Goal: Transaction & Acquisition: Purchase product/service

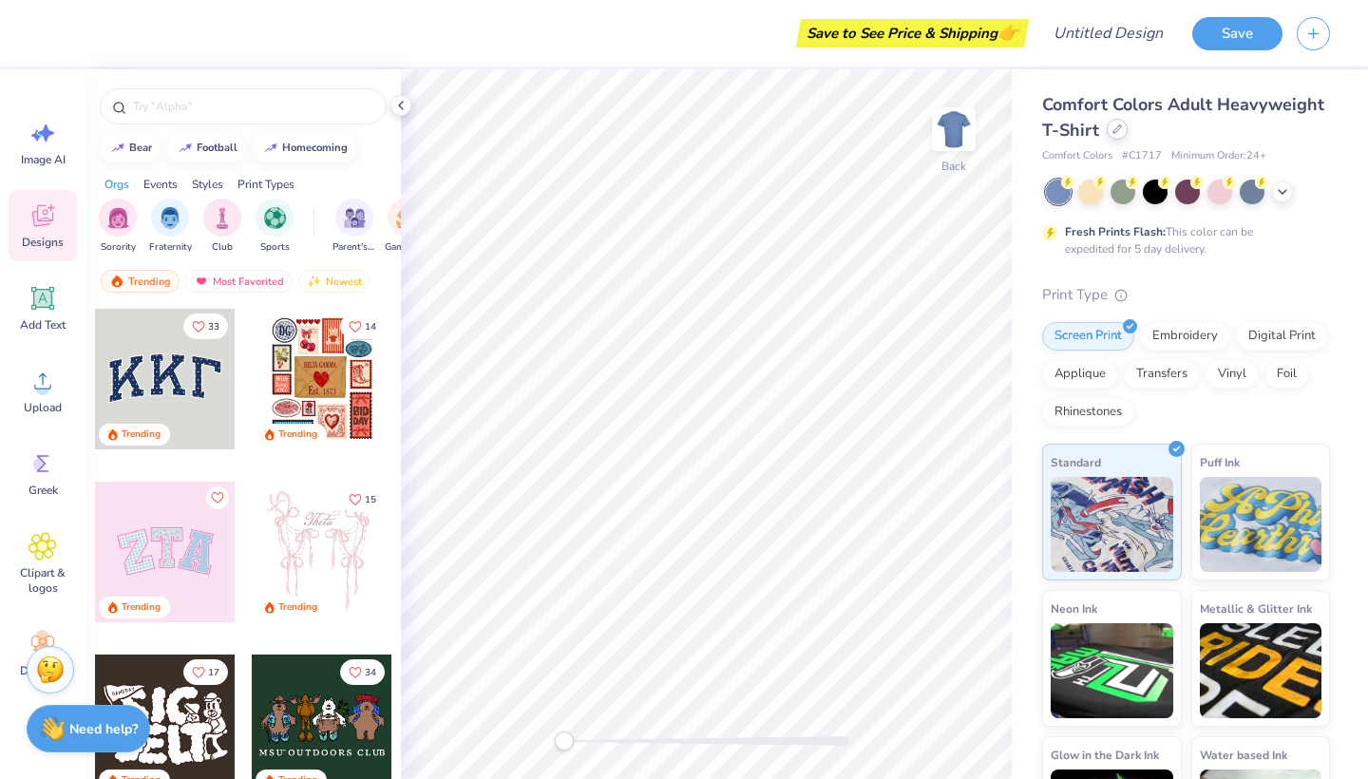
click at [1114, 135] on div at bounding box center [1117, 129] width 21 height 21
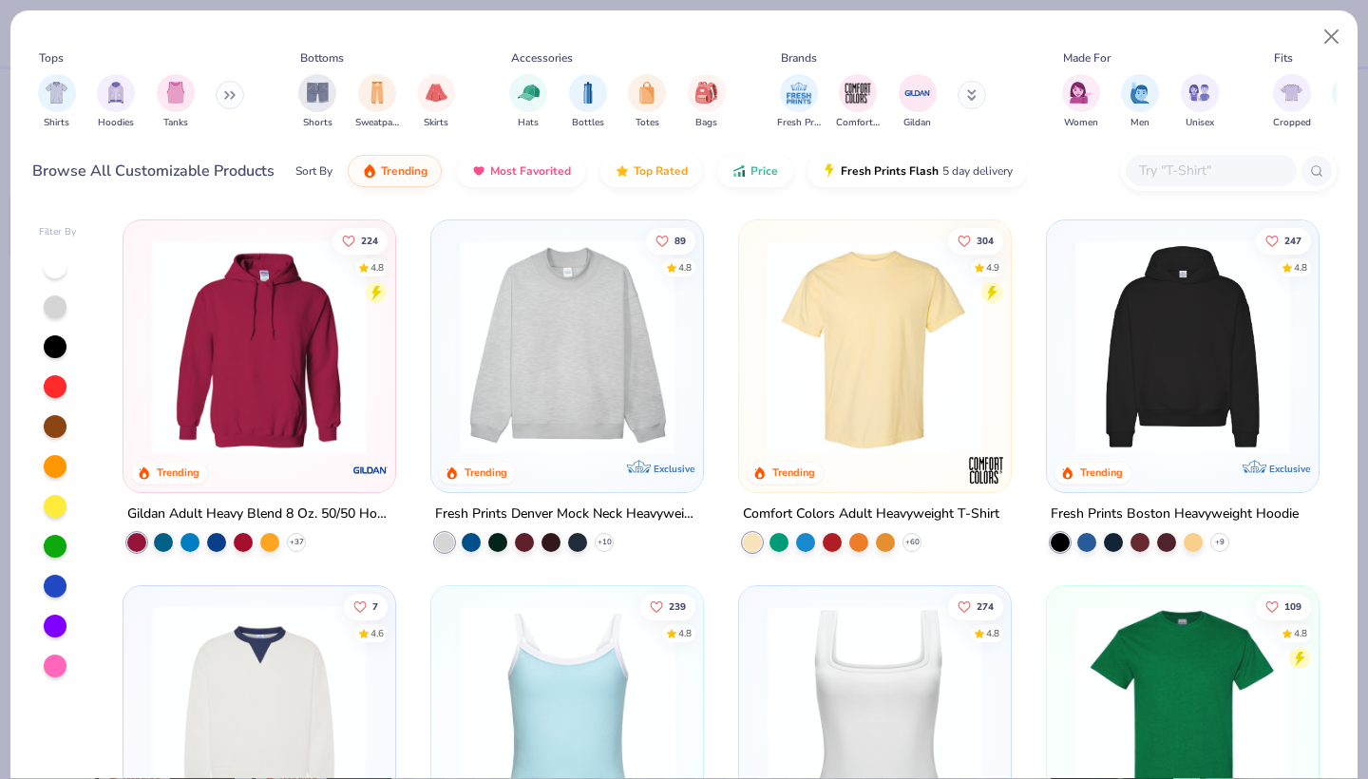
scroll to position [71, 0]
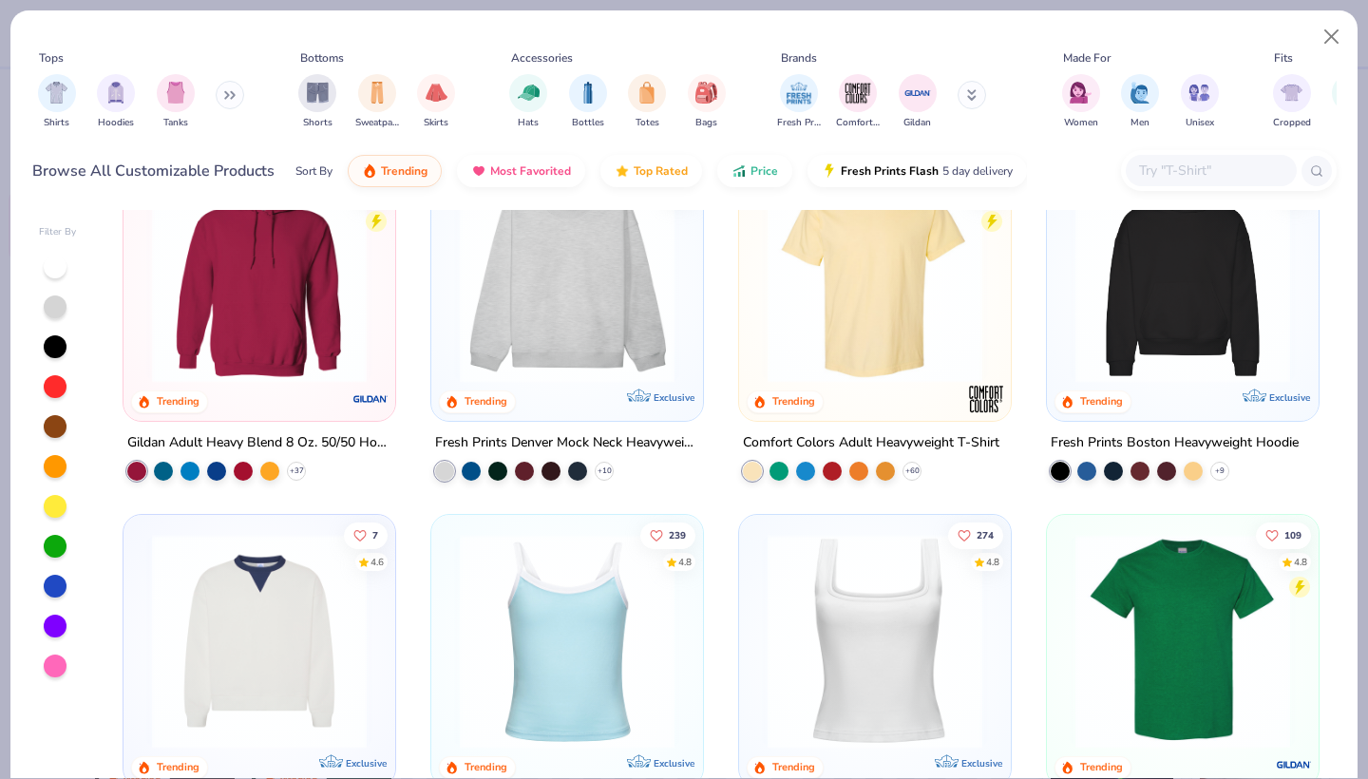
click at [1210, 271] on img at bounding box center [1183, 275] width 234 height 215
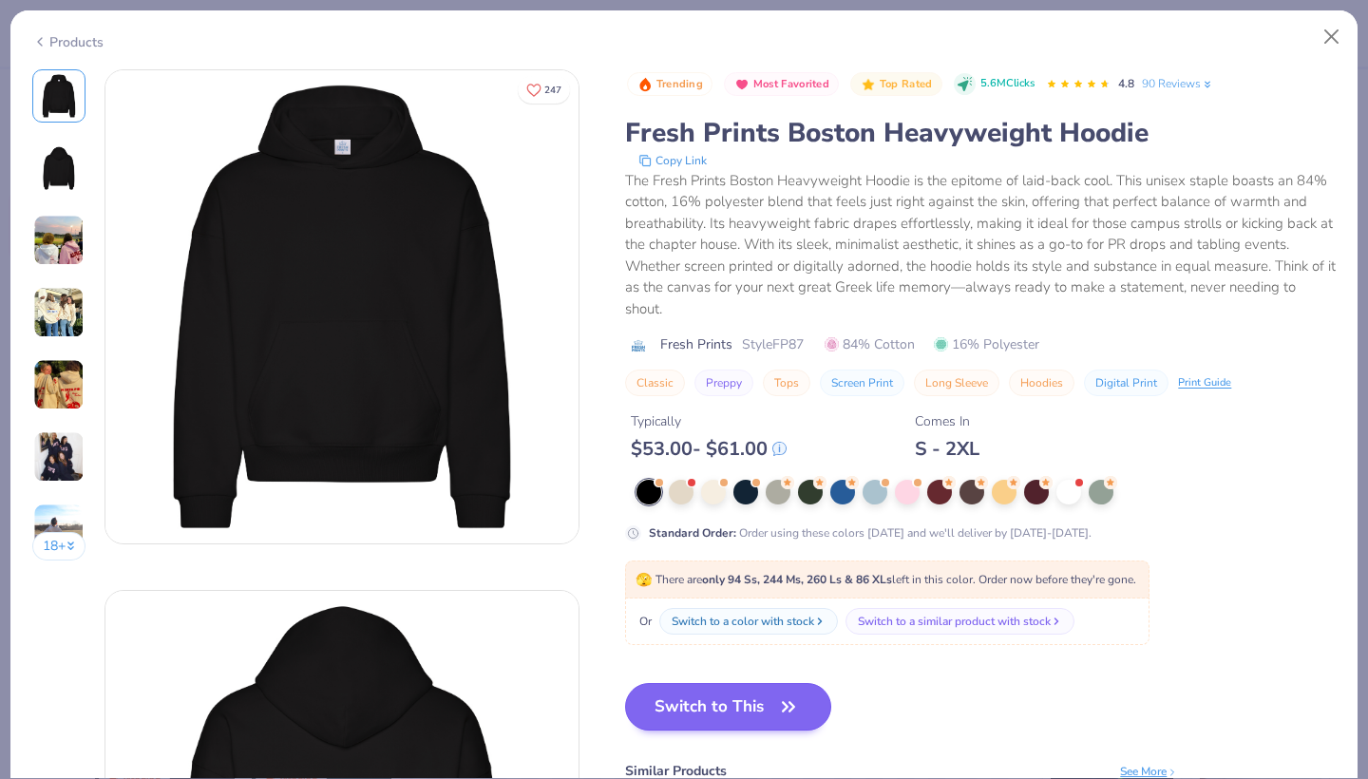
scroll to position [161, 0]
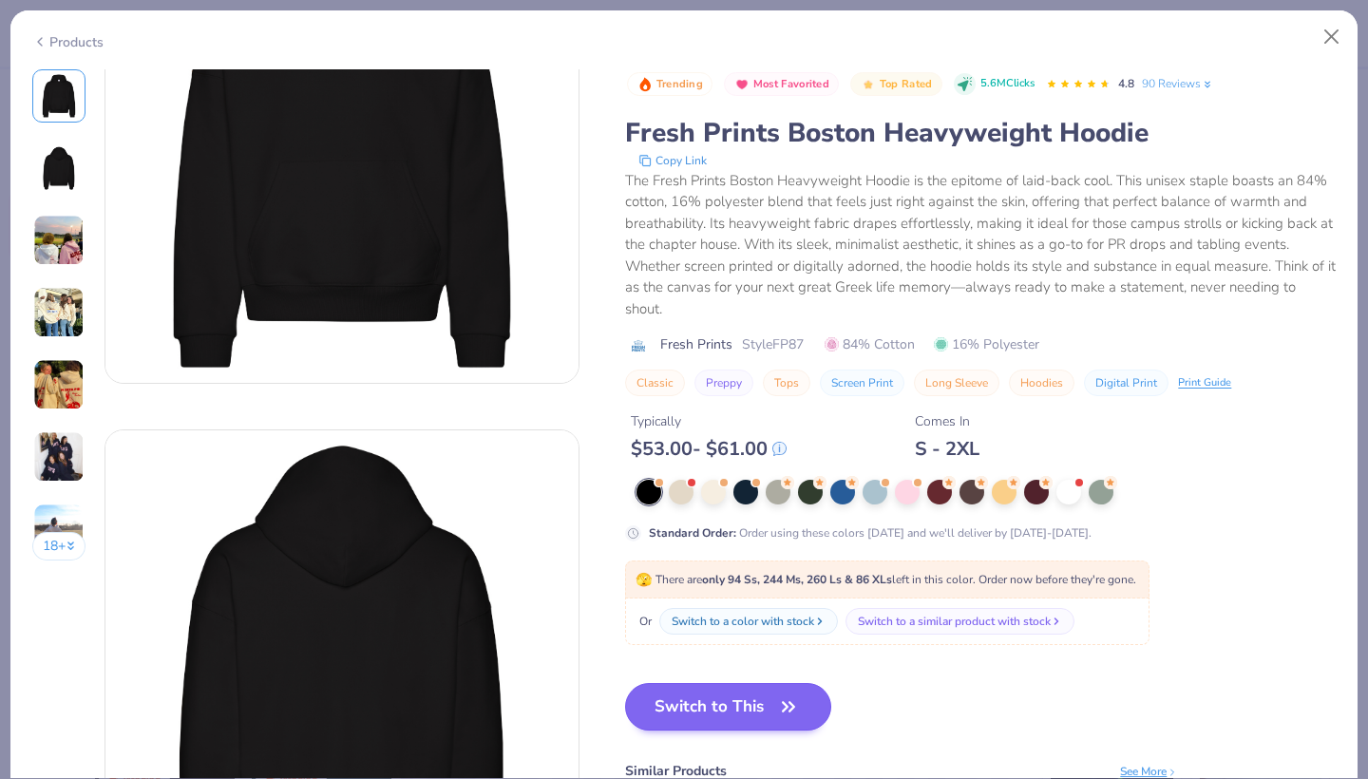
click at [743, 710] on button "Switch to This" at bounding box center [728, 707] width 206 height 48
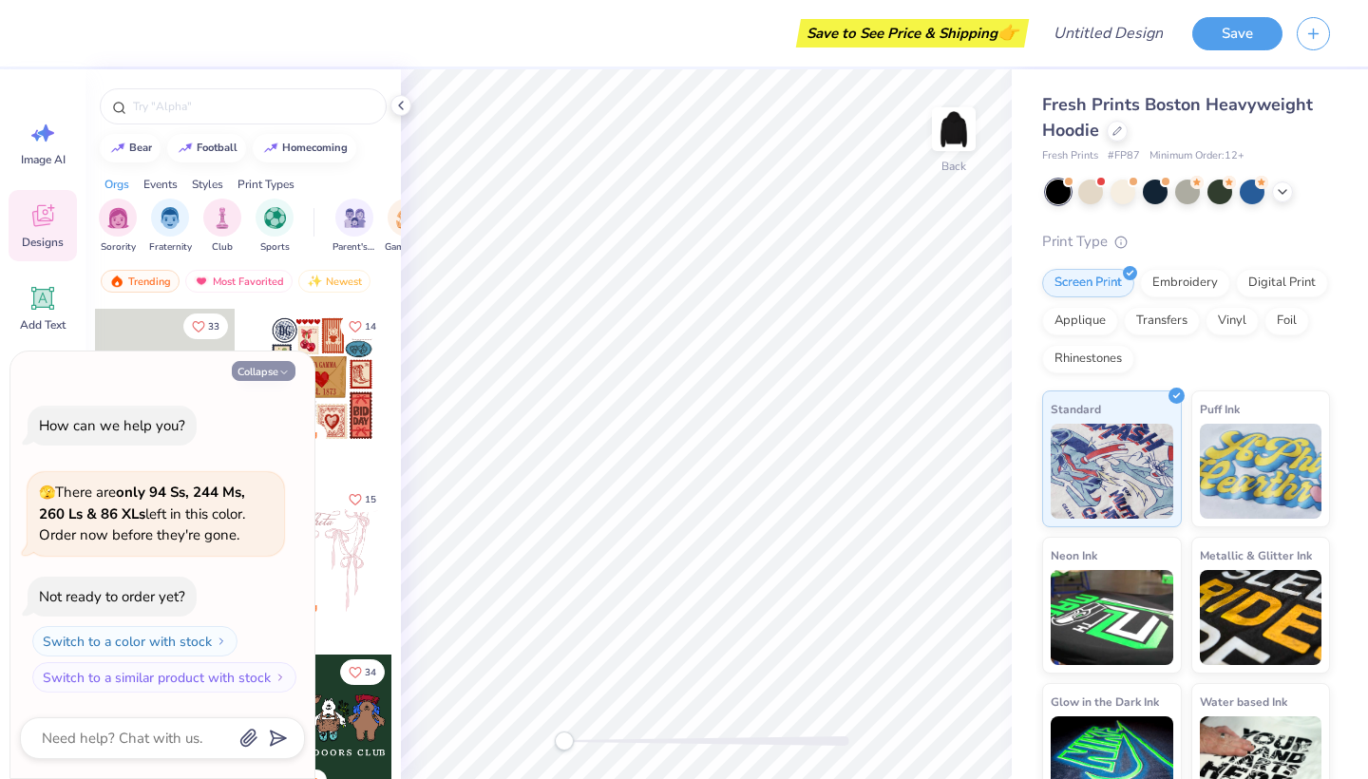
click at [279, 375] on icon "button" at bounding box center [283, 372] width 11 height 11
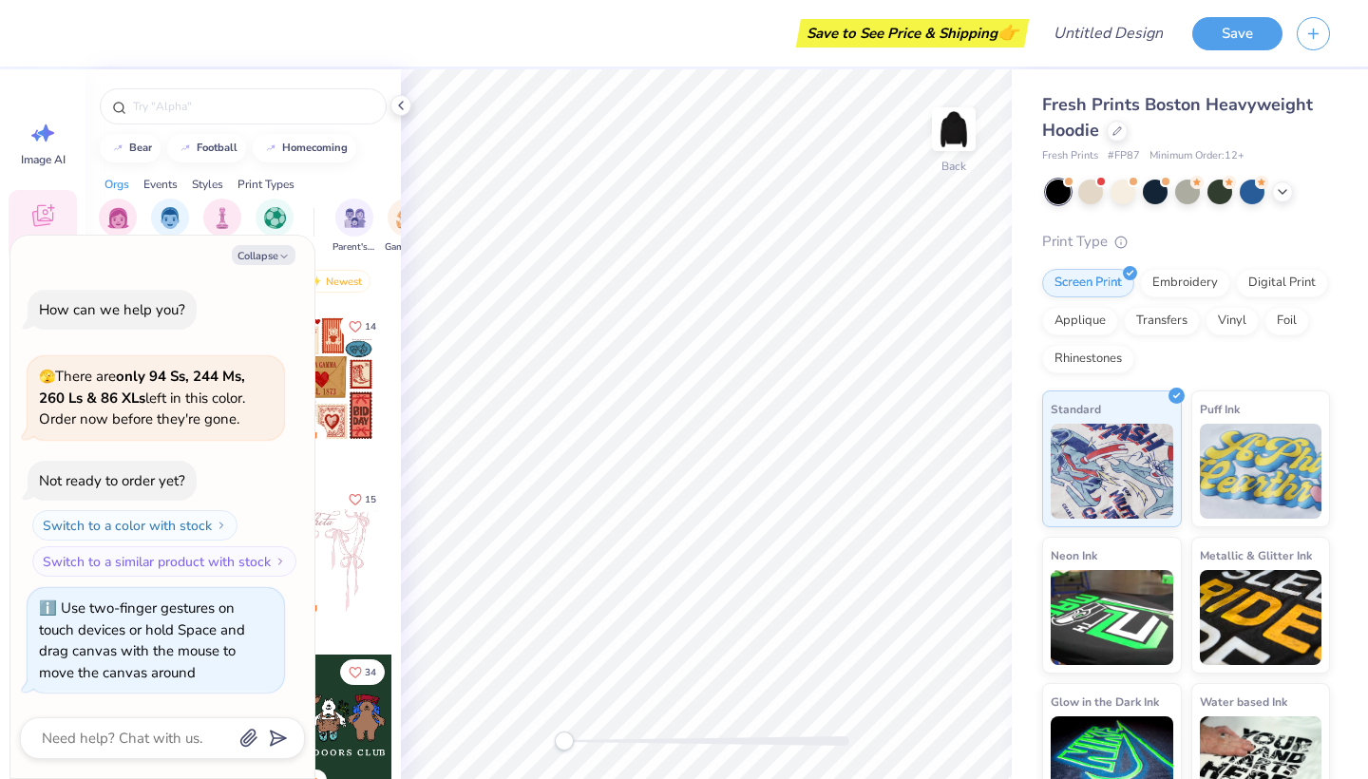
click at [552, 746] on div "Back" at bounding box center [706, 424] width 611 height 710
click at [946, 116] on img at bounding box center [954, 129] width 76 height 76
click at [944, 136] on img at bounding box center [954, 129] width 76 height 76
click at [281, 261] on icon "button" at bounding box center [283, 256] width 11 height 11
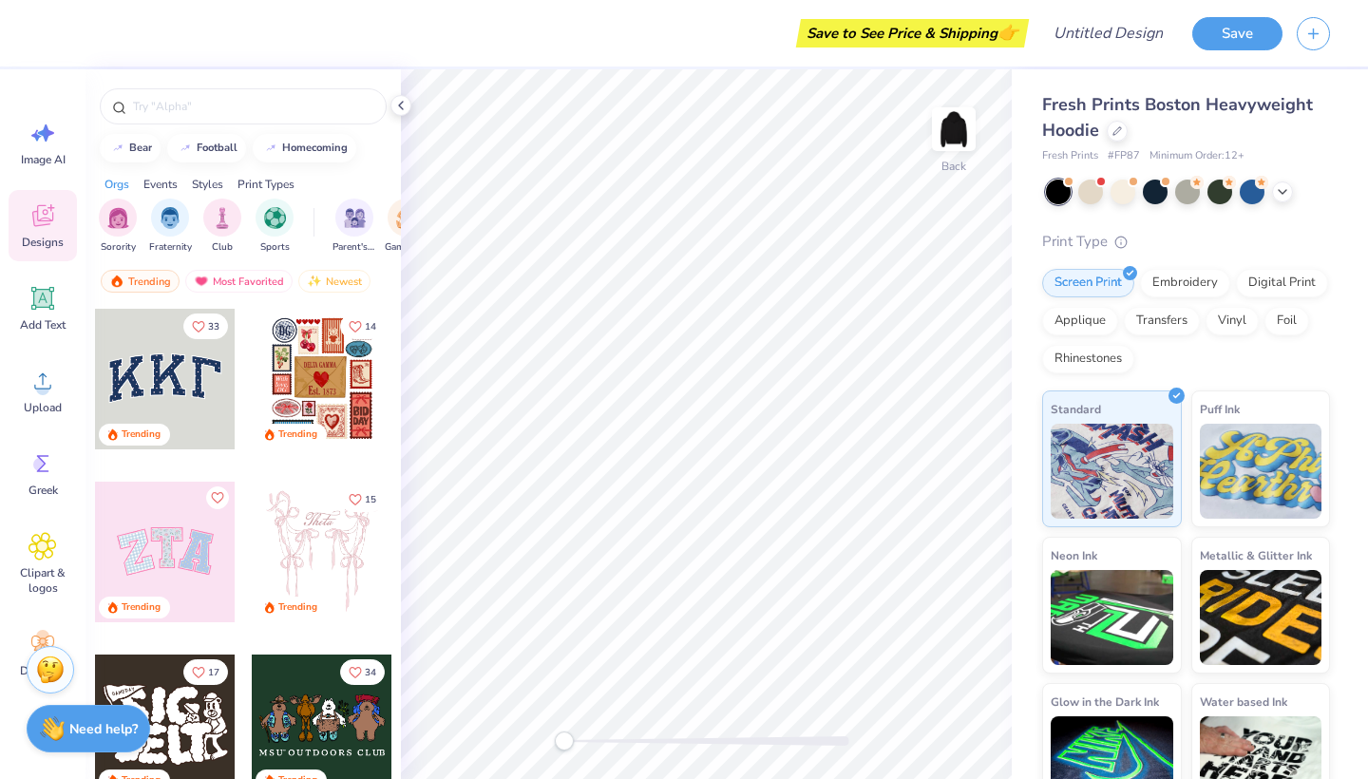
type textarea "x"
click at [1120, 134] on div at bounding box center [1117, 129] width 21 height 21
